Goal: Information Seeking & Learning: Check status

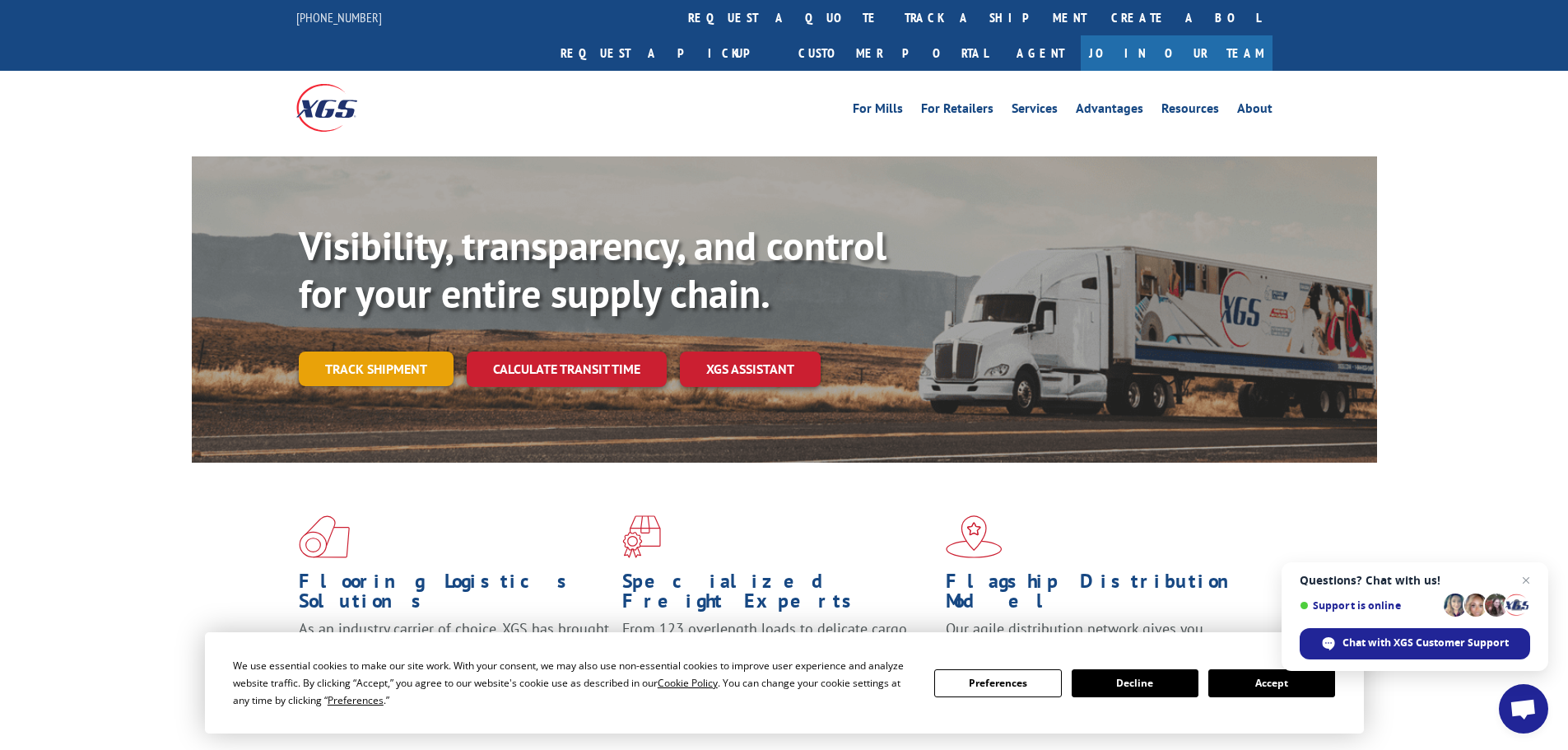
click at [394, 352] on link "Track shipment" at bounding box center [376, 369] width 155 height 35
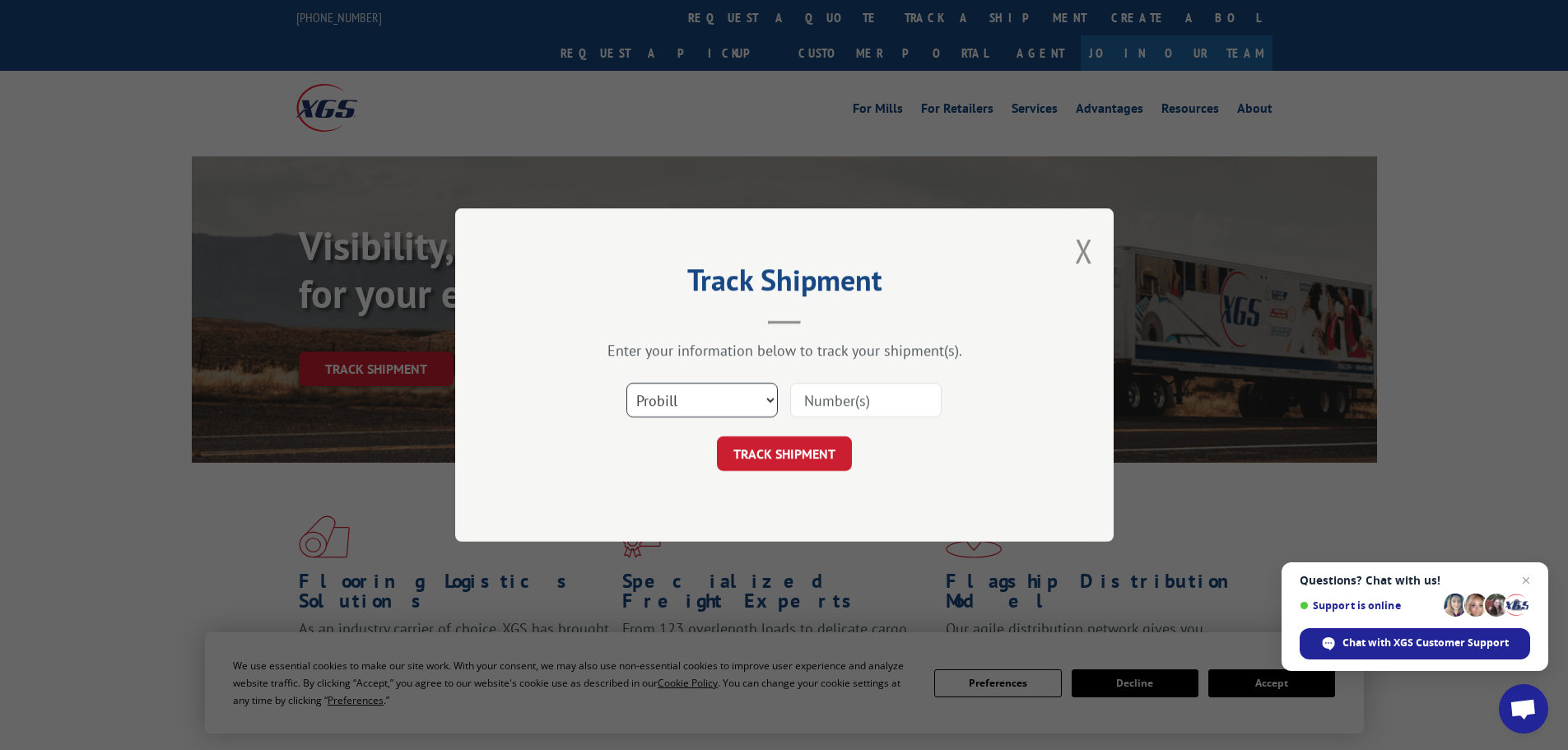
click at [755, 405] on select "Select category... Probill BOL PO" at bounding box center [702, 400] width 152 height 35
select select "bol"
click at [626, 383] on select "Select category... Probill BOL PO" at bounding box center [702, 400] width 152 height 35
click at [819, 404] on input at bounding box center [865, 400] width 152 height 35
type input "5252204"
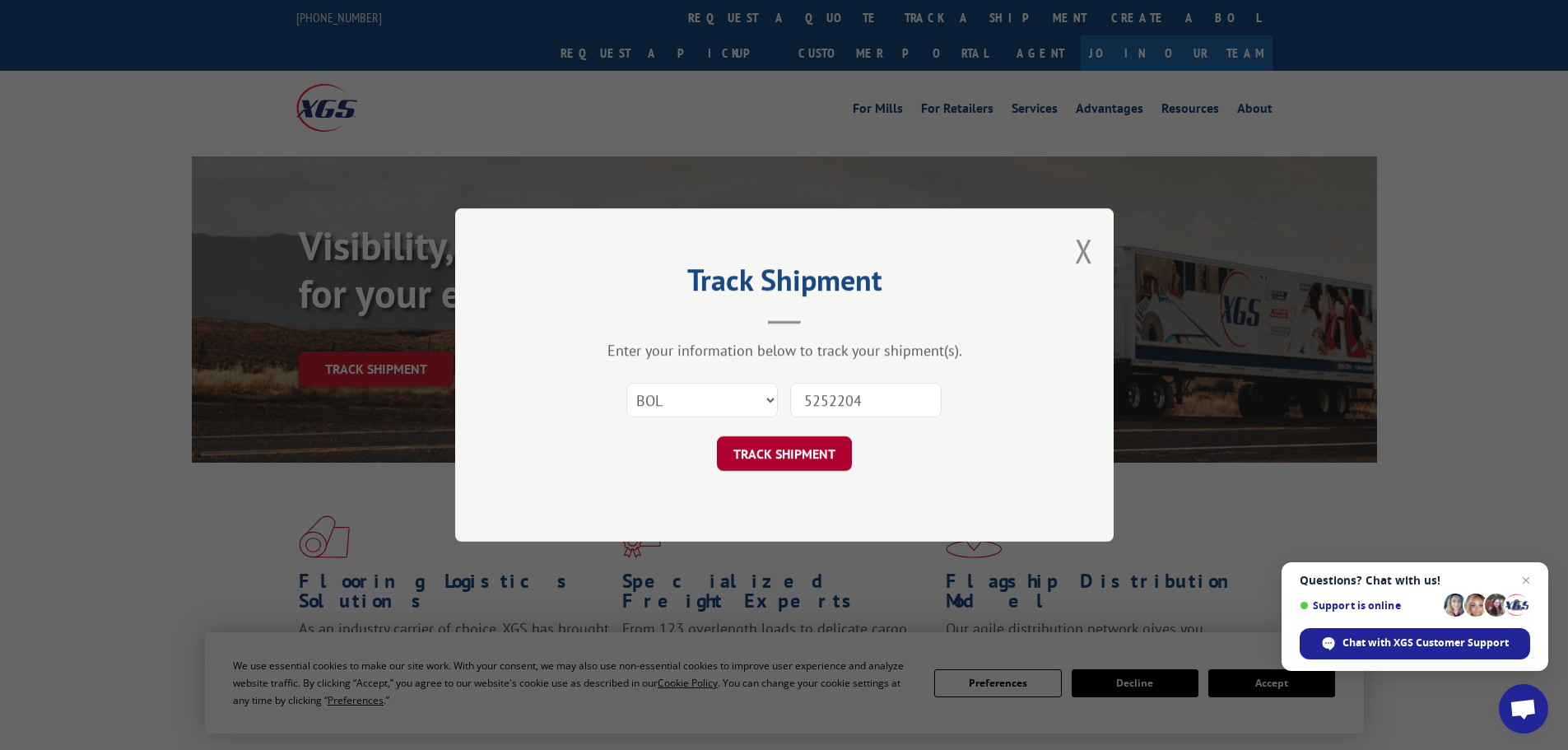
click at [764, 441] on button "TRACK SHIPMENT" at bounding box center [785, 454] width 135 height 35
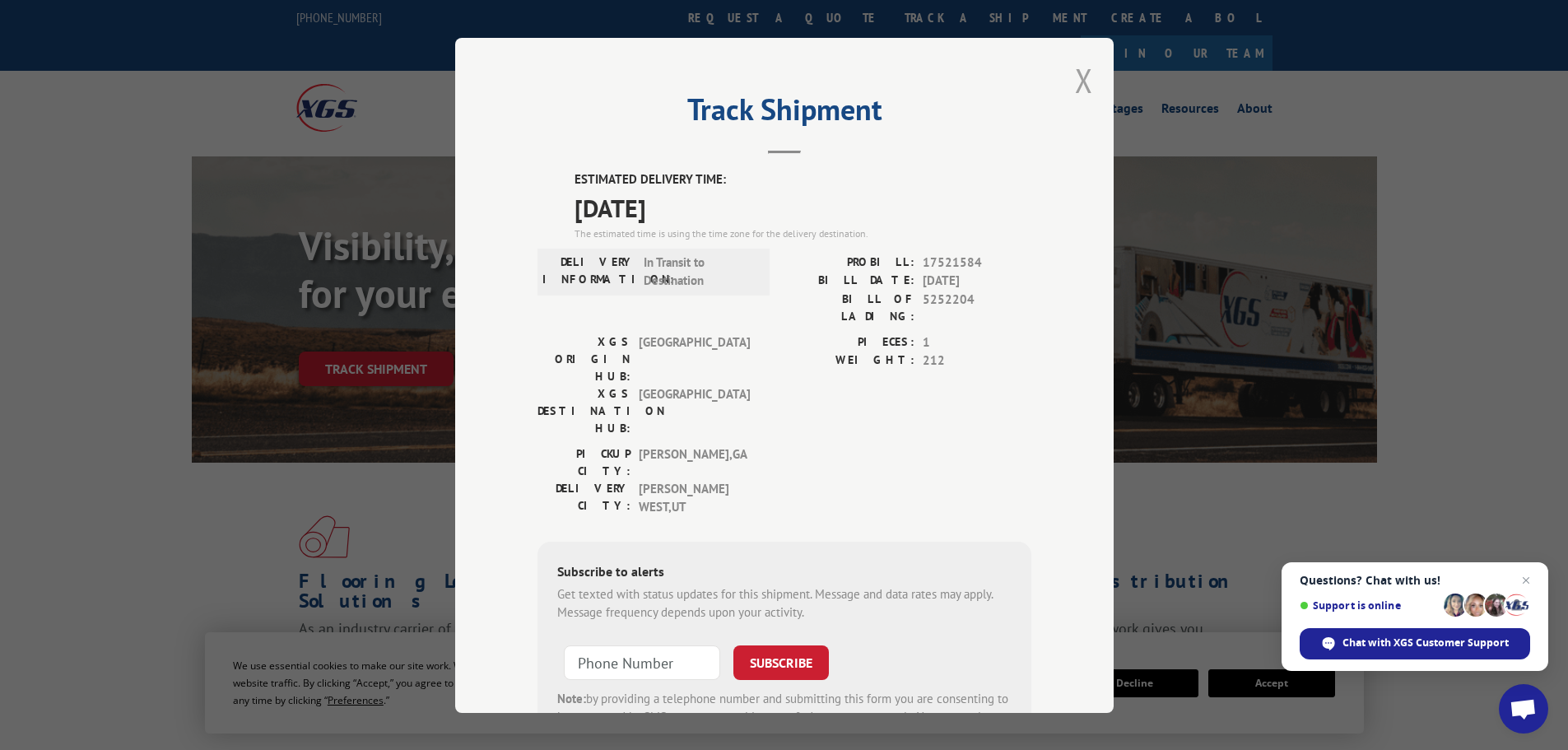
click at [1083, 74] on button "Close modal" at bounding box center [1084, 80] width 18 height 43
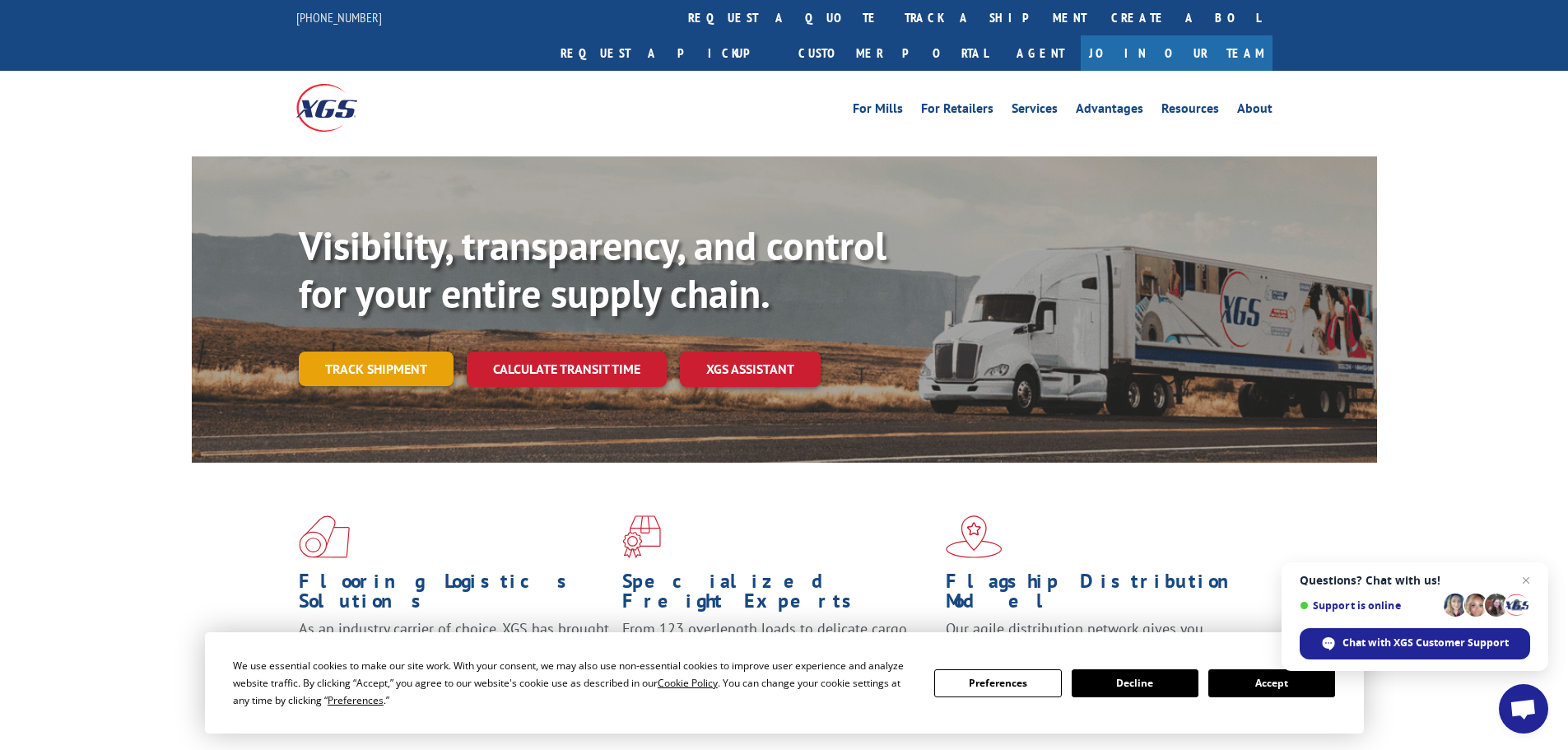
click at [375, 352] on link "Track shipment" at bounding box center [376, 369] width 155 height 35
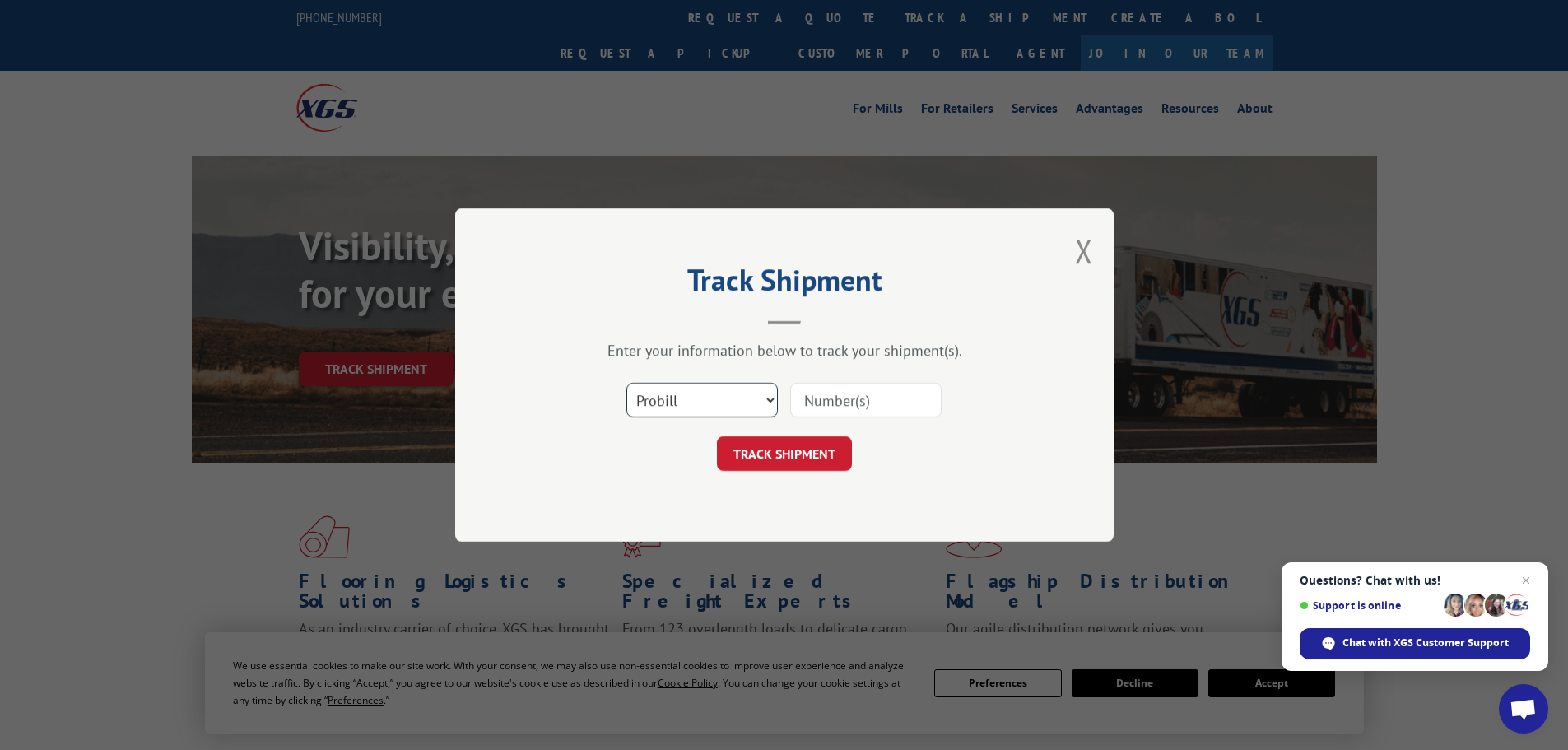
click at [706, 390] on select "Select category... Probill BOL PO" at bounding box center [702, 400] width 152 height 35
select select "bol"
click at [626, 383] on select "Select category... Probill BOL PO" at bounding box center [702, 400] width 152 height 35
click at [851, 395] on input at bounding box center [865, 400] width 152 height 35
type input "6045983"
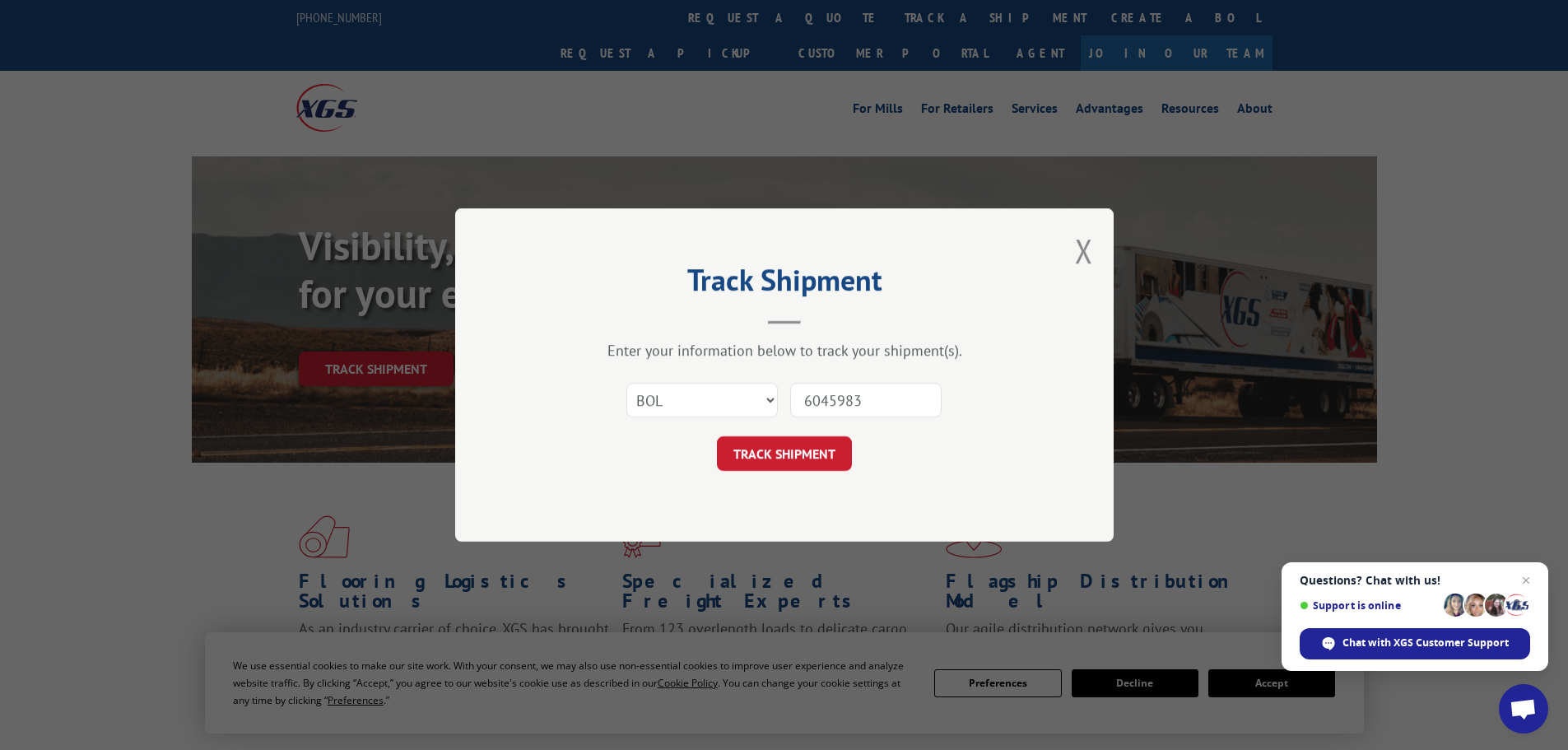
click button "TRACK SHIPMENT" at bounding box center [785, 454] width 135 height 35
